Goal: Use online tool/utility: Utilize a website feature to perform a specific function

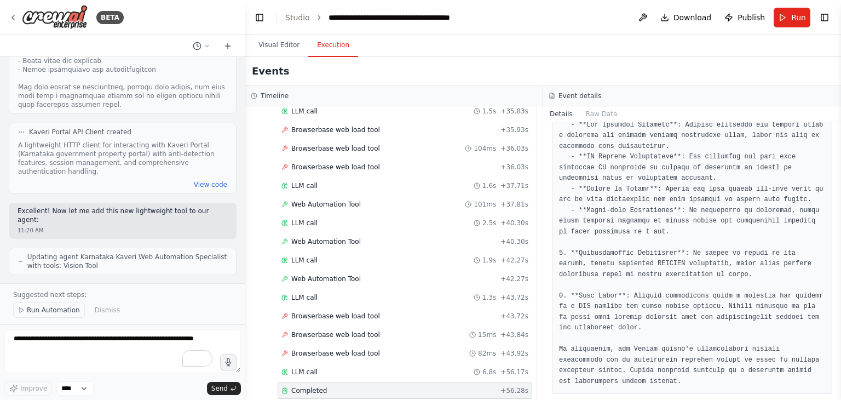
click at [50, 306] on span "Run Automation" at bounding box center [53, 310] width 53 height 9
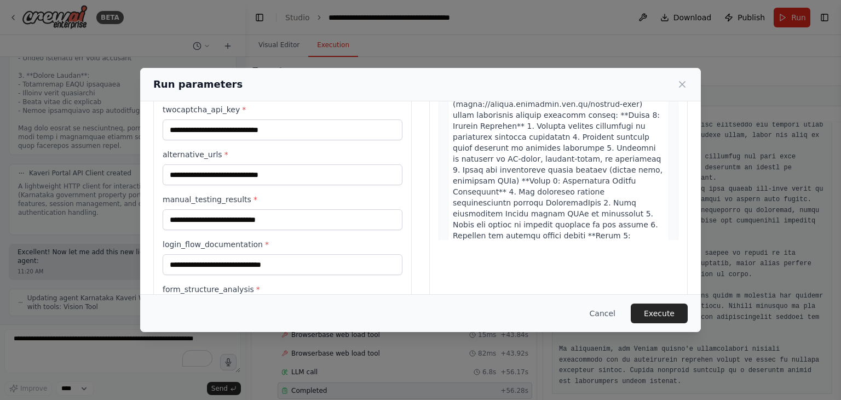
scroll to position [125, 0]
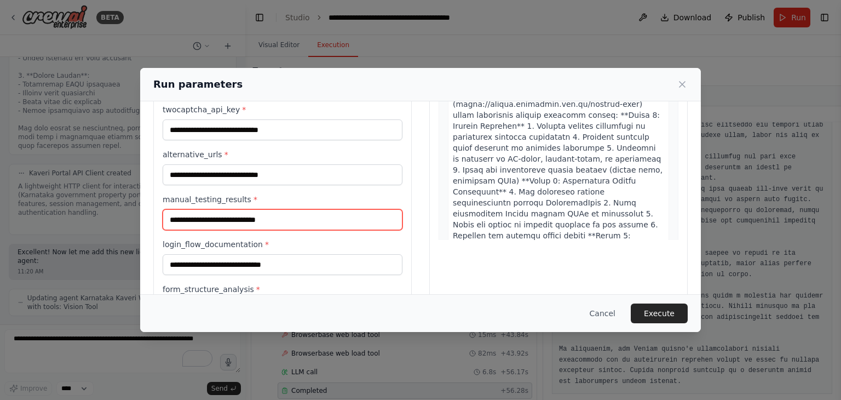
click at [313, 218] on input "manual_testing_results *" at bounding box center [283, 219] width 240 height 21
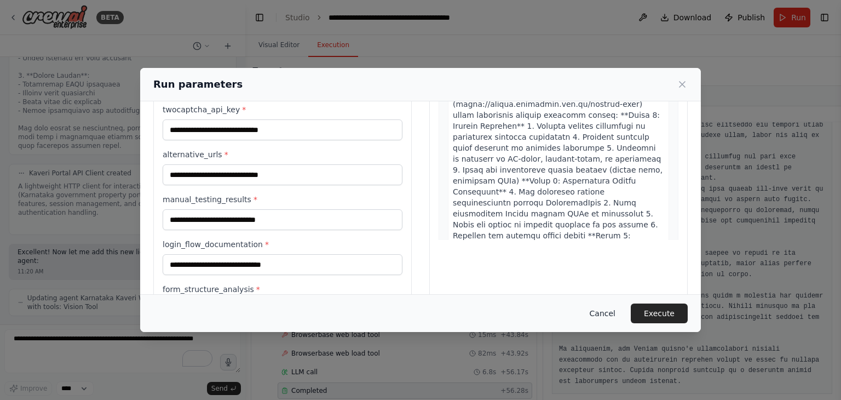
click at [611, 312] on button "Cancel" at bounding box center [602, 313] width 43 height 20
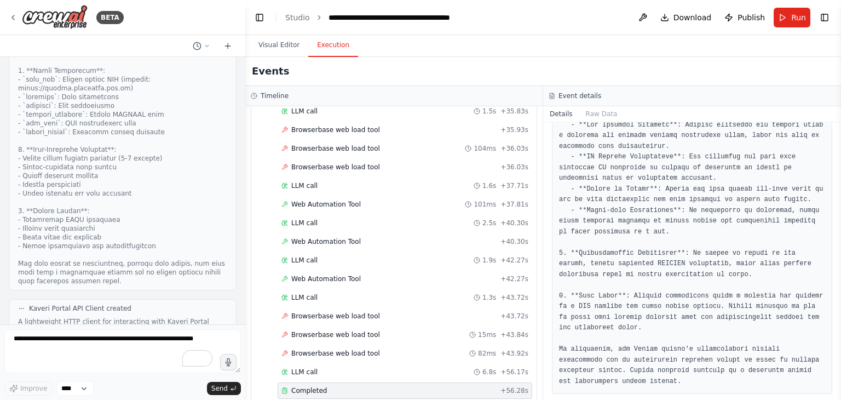
scroll to position [9673, 0]
drag, startPoint x: 27, startPoint y: 147, endPoint x: 89, endPoint y: 209, distance: 87.9
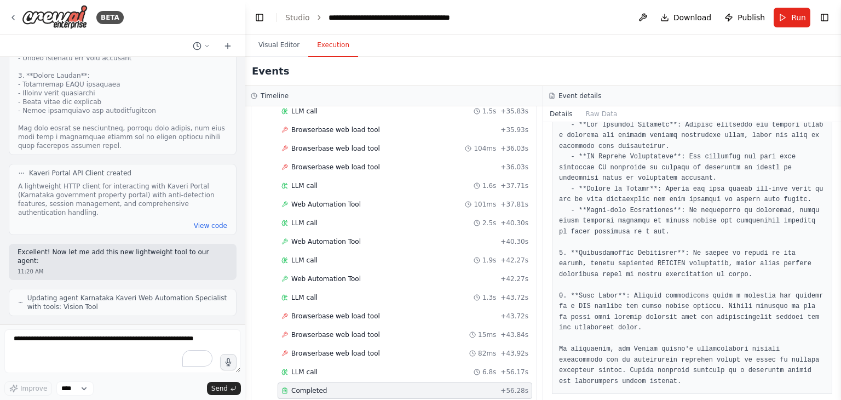
scroll to position [9809, 0]
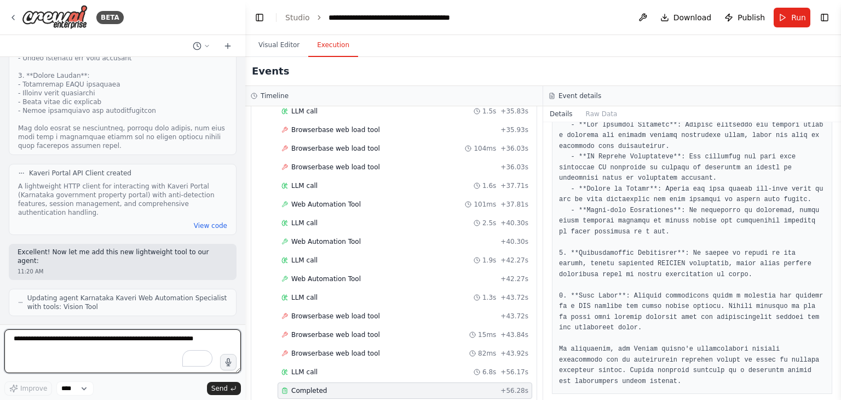
click at [125, 366] on textarea at bounding box center [122, 351] width 237 height 44
type textarea "**********"
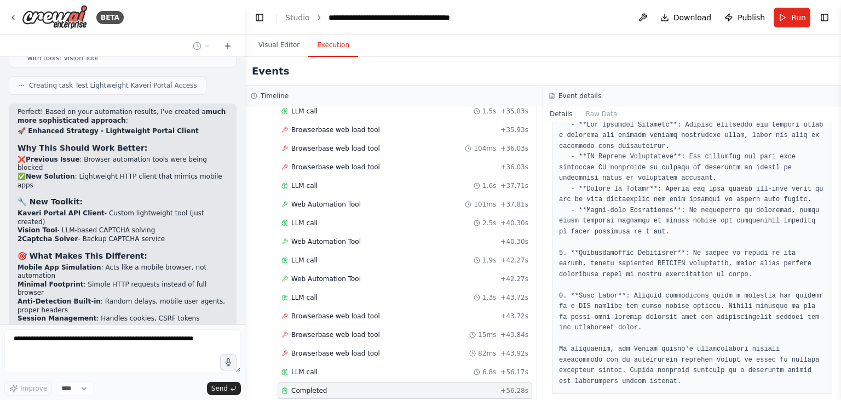
scroll to position [10094, 0]
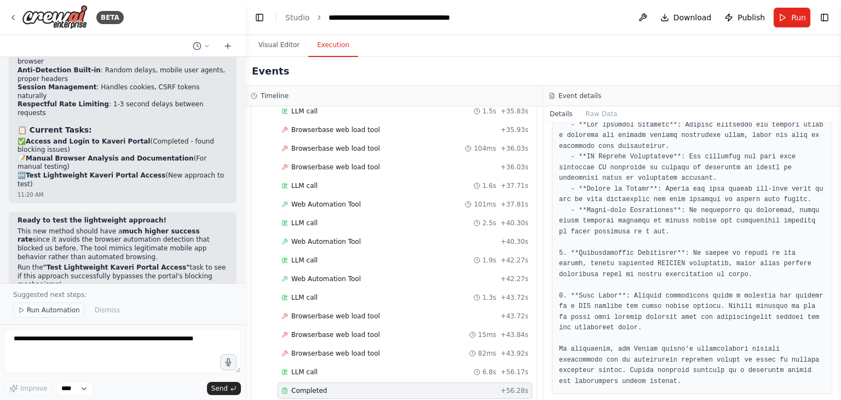
click at [28, 313] on span "Run Automation" at bounding box center [53, 310] width 53 height 9
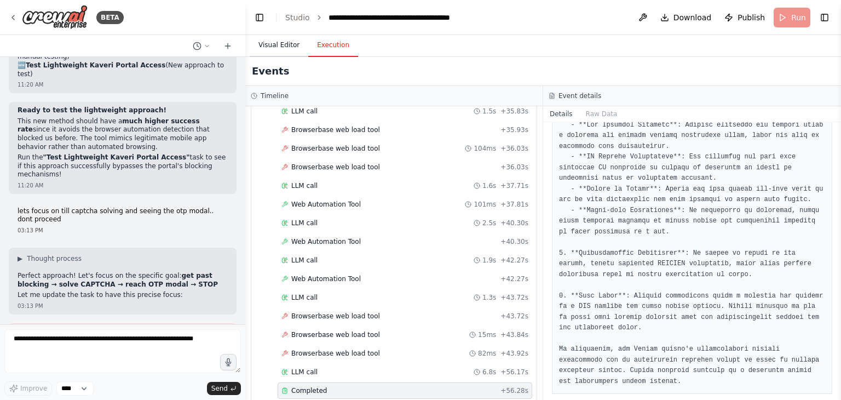
scroll to position [10407, 0]
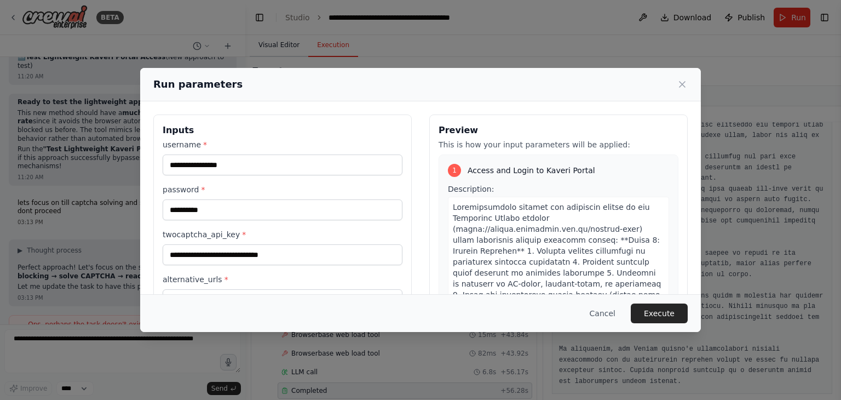
click at [272, 40] on div "**********" at bounding box center [420, 200] width 841 height 400
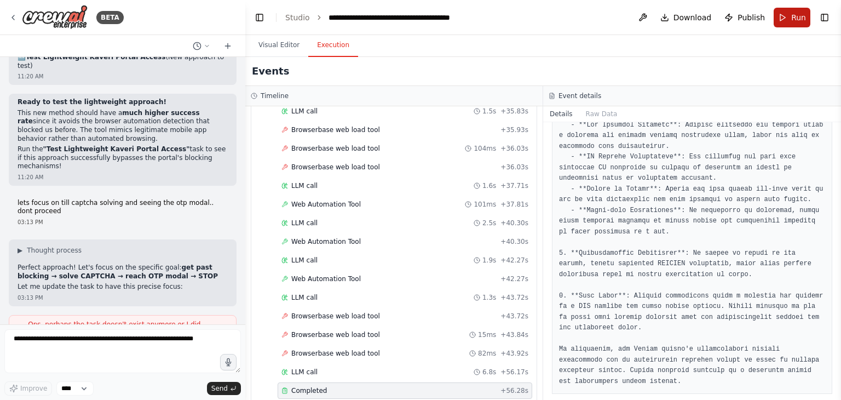
click at [793, 15] on span "Run" at bounding box center [798, 17] width 15 height 11
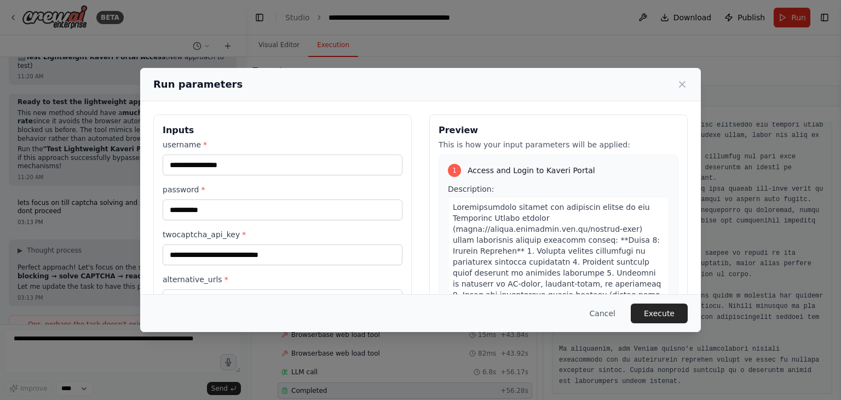
scroll to position [171, 0]
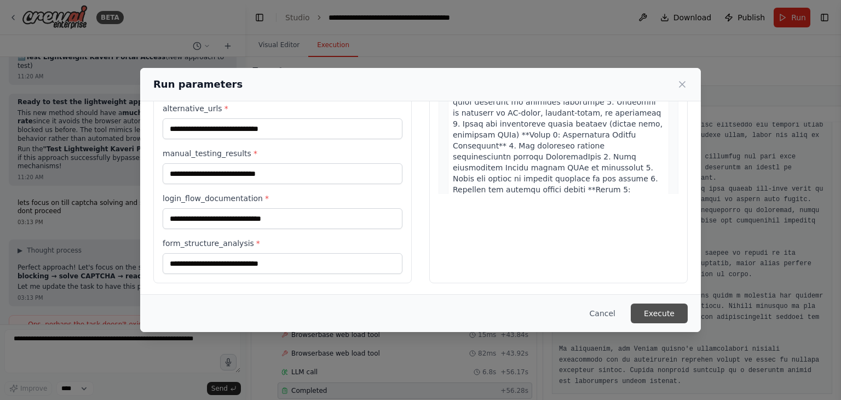
click at [671, 312] on button "Execute" at bounding box center [659, 313] width 57 height 20
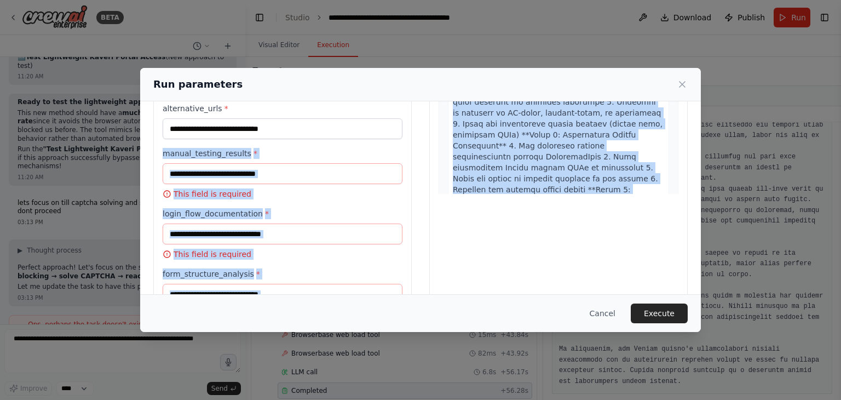
scroll to position [217, 0]
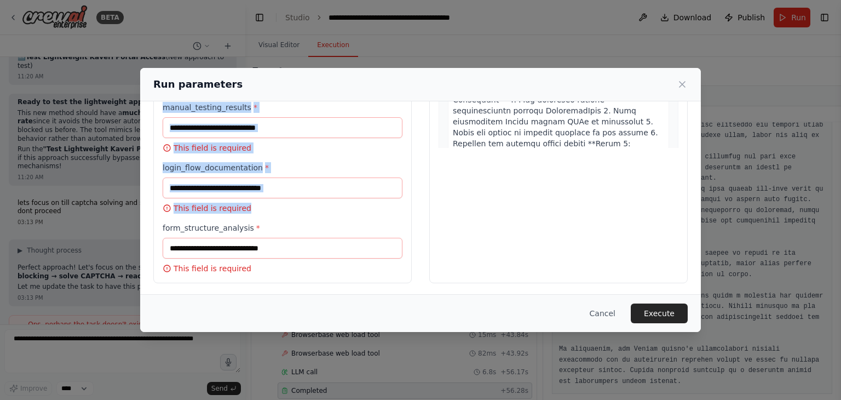
drag, startPoint x: 160, startPoint y: 152, endPoint x: 254, endPoint y: 248, distance: 134.3
click at [254, 248] on div "**********" at bounding box center [282, 90] width 258 height 385
copy div "manual_testing_results * This field is required login_flow_documentation * This…"
click at [610, 311] on button "Cancel" at bounding box center [602, 313] width 43 height 20
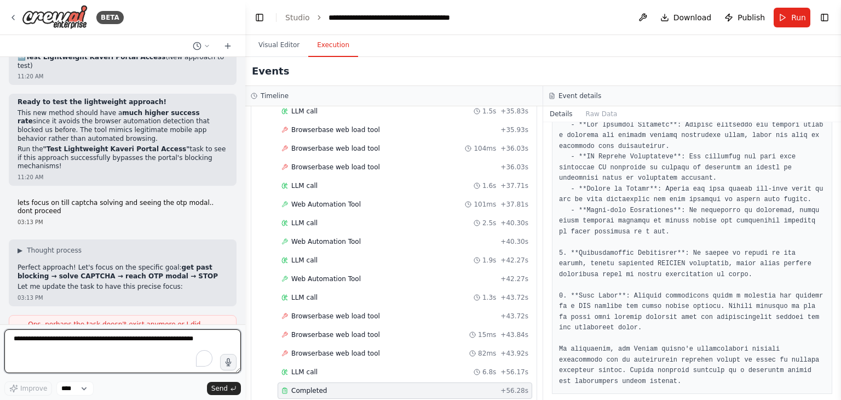
click at [175, 340] on textarea at bounding box center [122, 351] width 237 height 44
paste textarea "**********"
type textarea "**********"
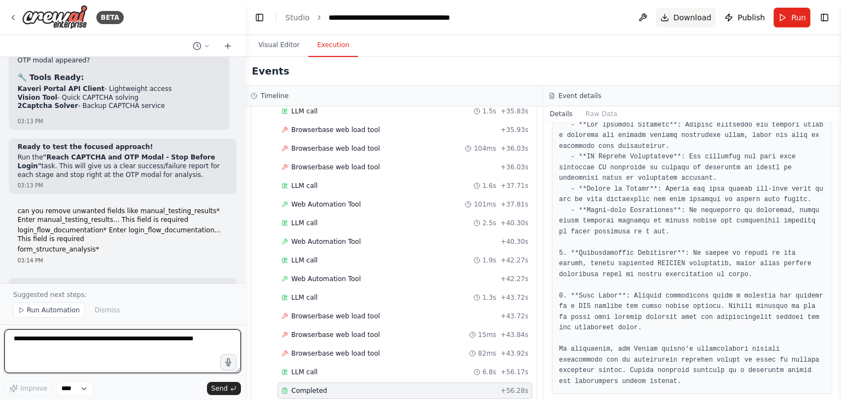
scroll to position [11005, 0]
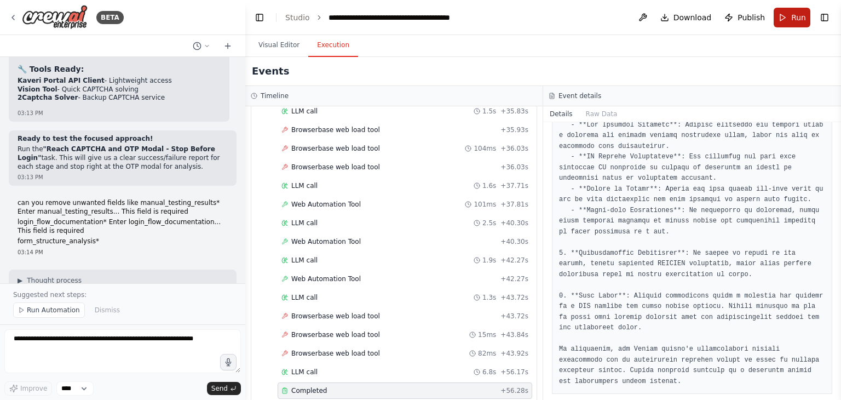
click at [786, 20] on button "Run" at bounding box center [792, 18] width 37 height 20
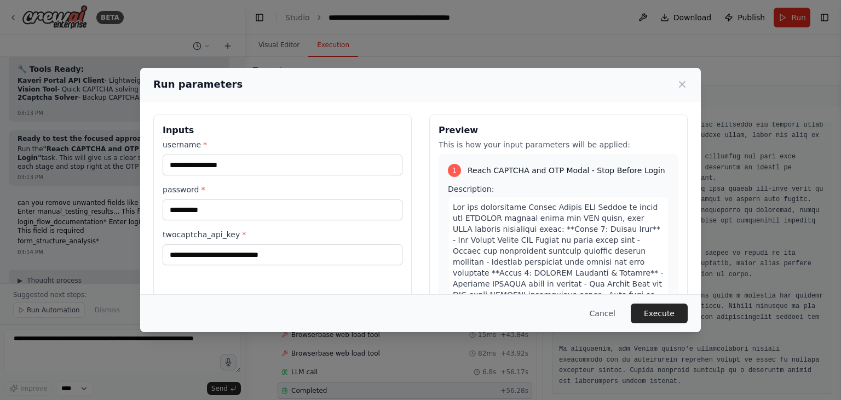
scroll to position [93, 0]
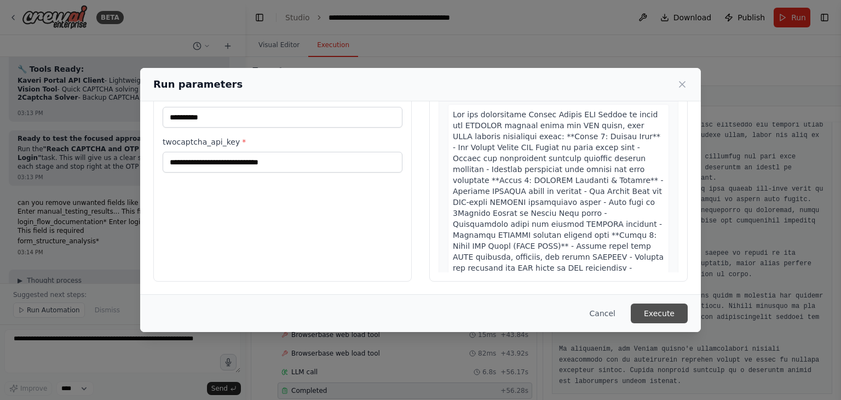
click at [664, 312] on button "Execute" at bounding box center [659, 313] width 57 height 20
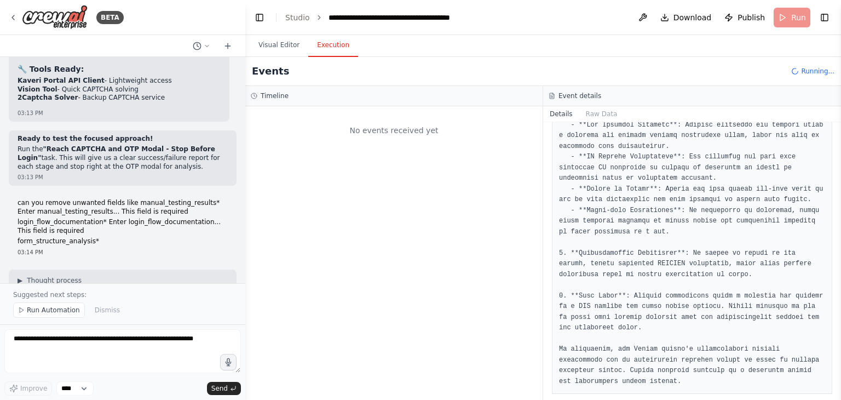
scroll to position [0, 0]
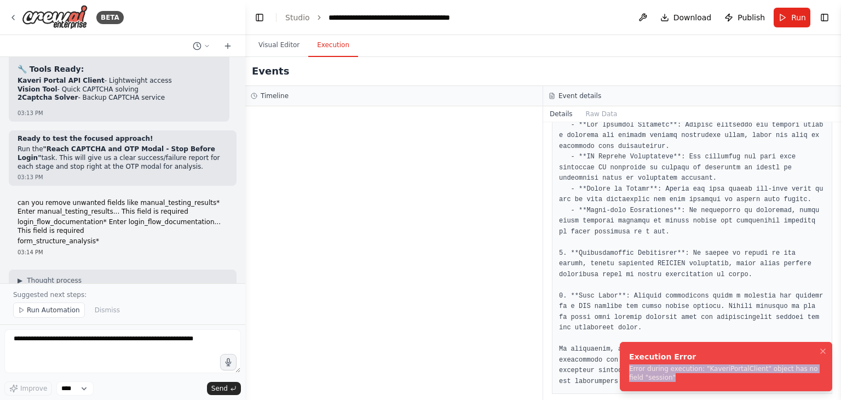
drag, startPoint x: 660, startPoint y: 376, endPoint x: 626, endPoint y: 366, distance: 35.3
click at [626, 366] on li "Execution Error Error during execution: "KaveriPortalClient" object has no fiel…" at bounding box center [726, 366] width 212 height 49
copy div "Error during execution: "KaveriPortalClient" object has no field "session""
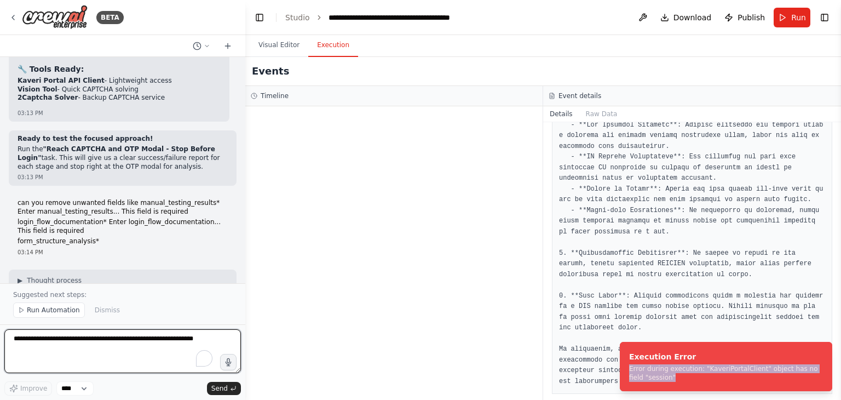
click at [104, 355] on textarea at bounding box center [122, 351] width 237 height 44
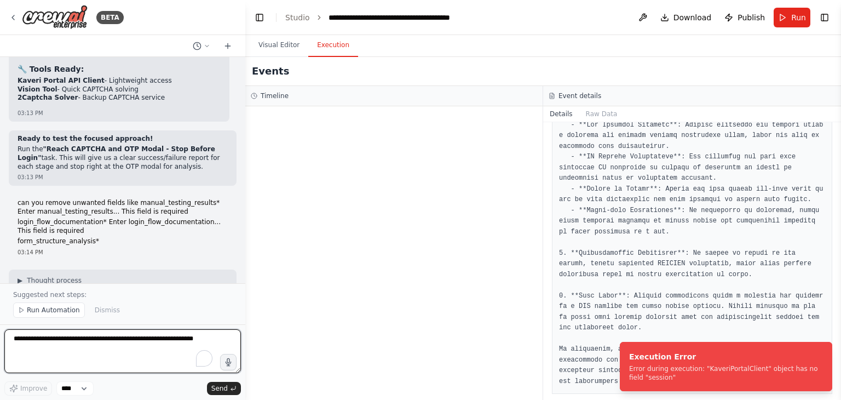
paste textarea "**********"
type textarea "**********"
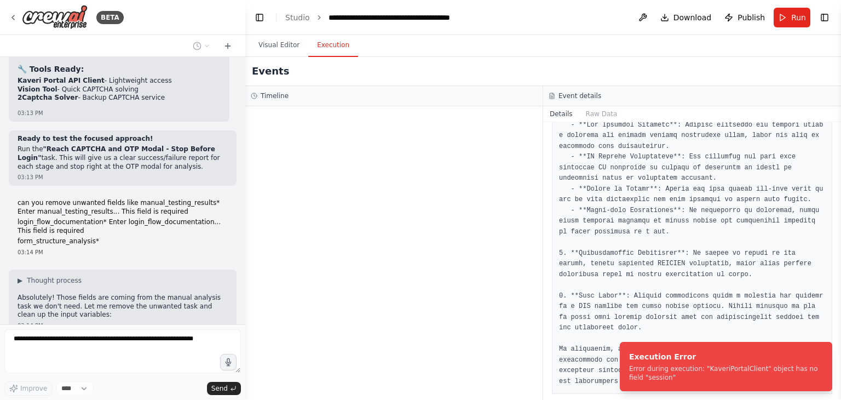
scroll to position [11038, 0]
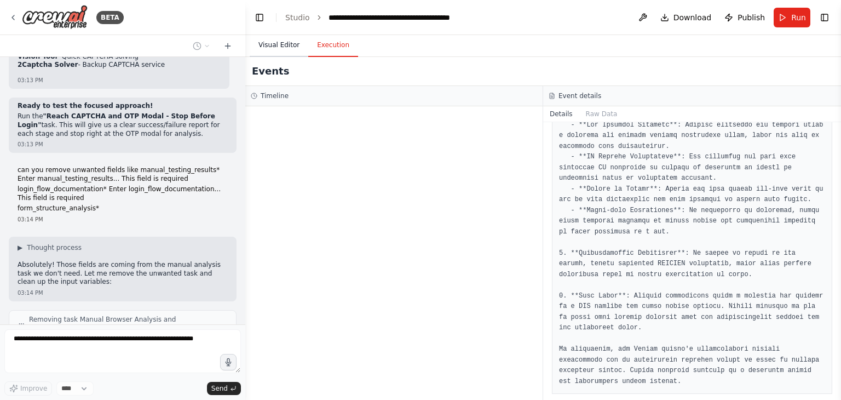
click at [273, 45] on button "Visual Editor" at bounding box center [279, 45] width 59 height 23
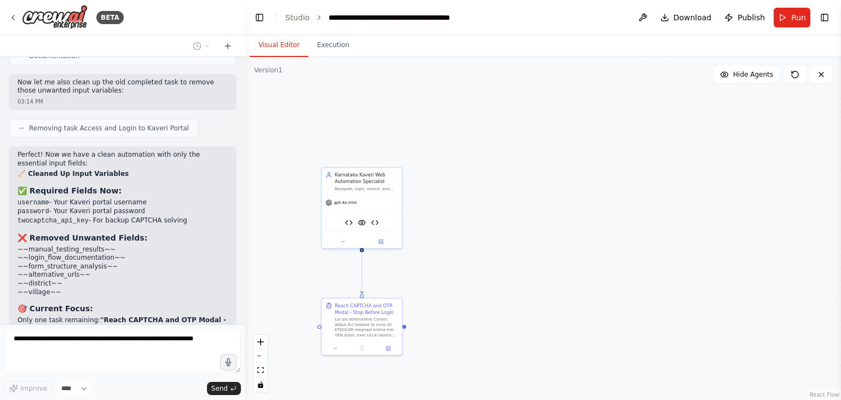
scroll to position [11634, 0]
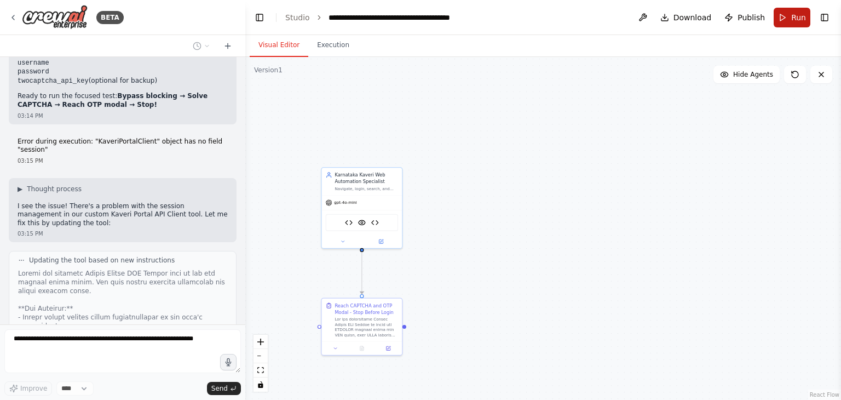
click at [782, 24] on button "Run" at bounding box center [792, 18] width 37 height 20
click at [328, 48] on button "Execution" at bounding box center [333, 45] width 50 height 23
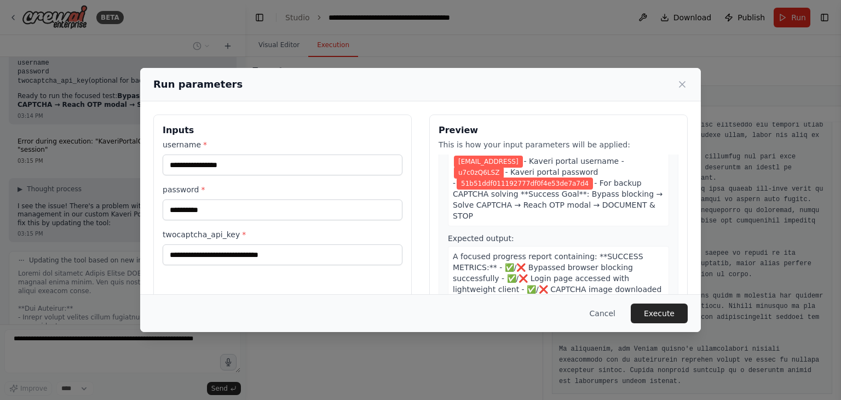
scroll to position [350, 0]
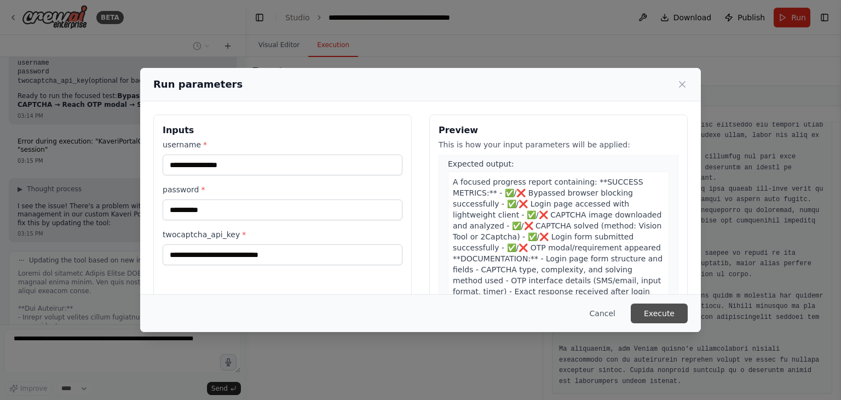
click at [670, 316] on button "Execute" at bounding box center [659, 313] width 57 height 20
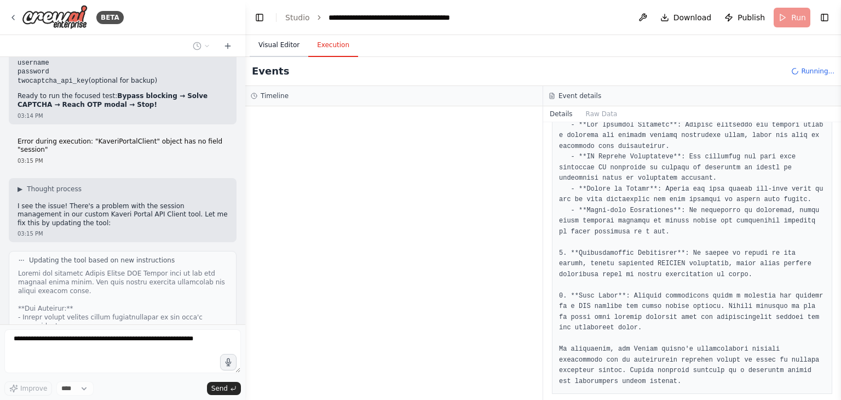
click at [280, 43] on button "Visual Editor" at bounding box center [279, 45] width 59 height 23
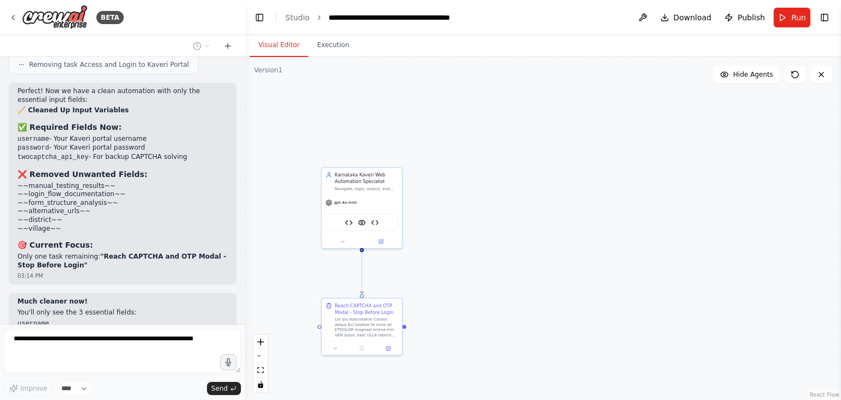
scroll to position [11634, 0]
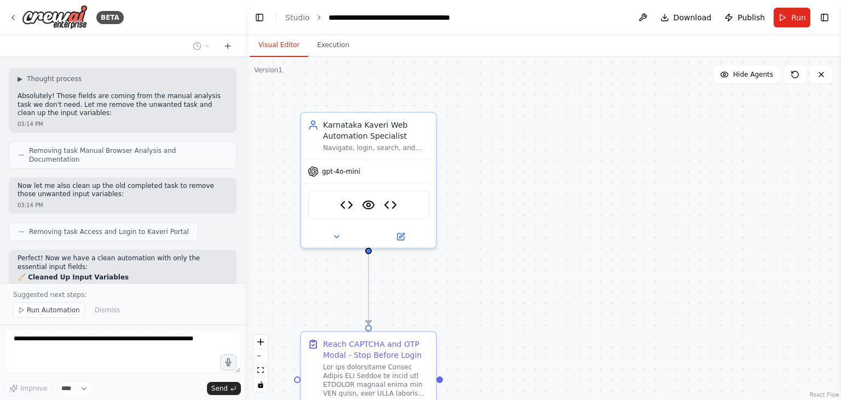
scroll to position [11702, 0]
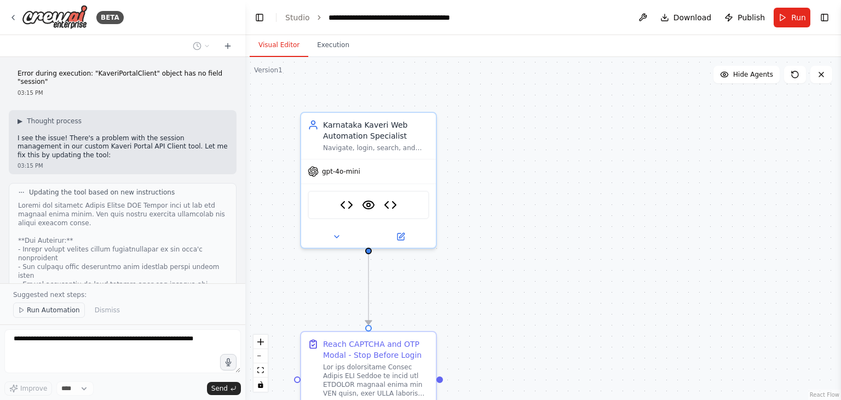
click at [50, 314] on span "Run Automation" at bounding box center [53, 310] width 53 height 9
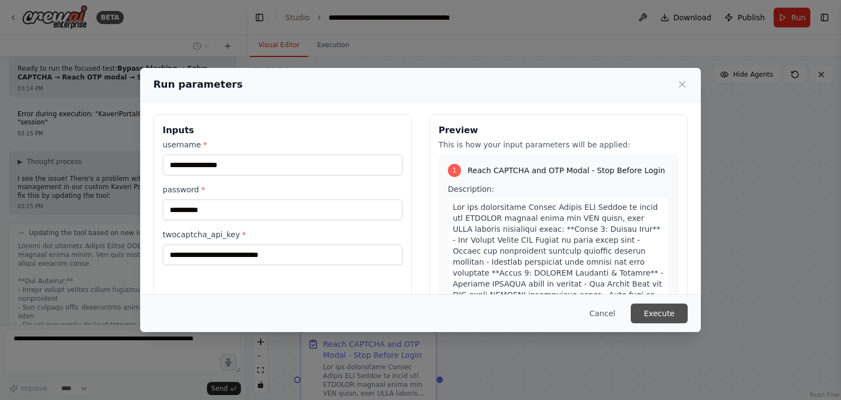
click at [679, 314] on button "Execute" at bounding box center [659, 313] width 57 height 20
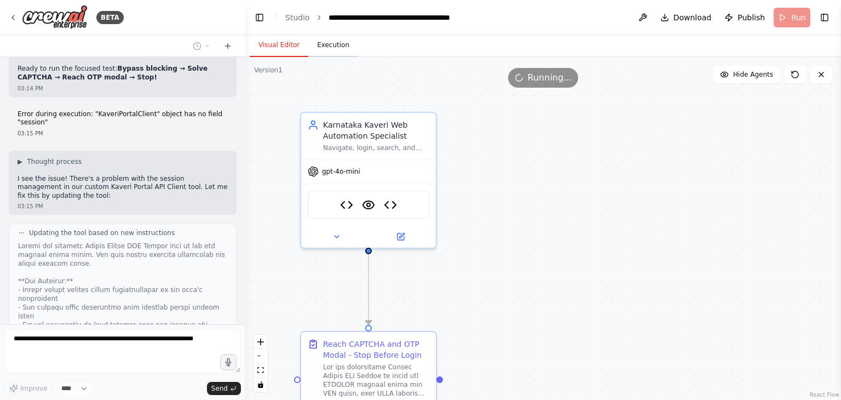
click at [330, 52] on button "Execution" at bounding box center [333, 45] width 50 height 23
